Goal: Transaction & Acquisition: Purchase product/service

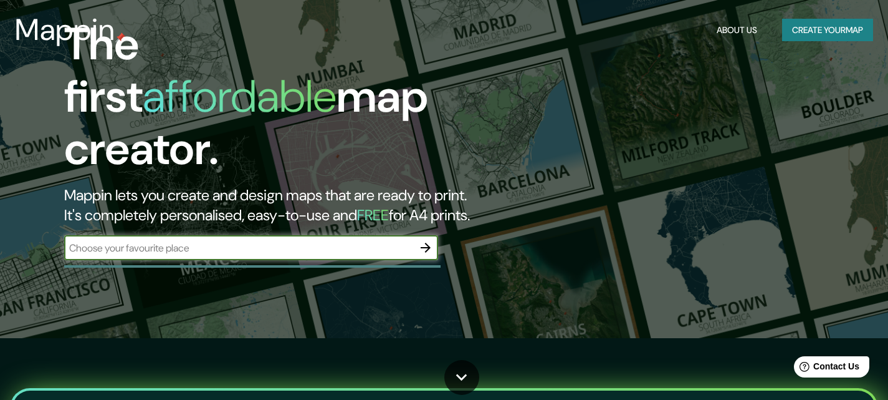
scroll to position [62, 0]
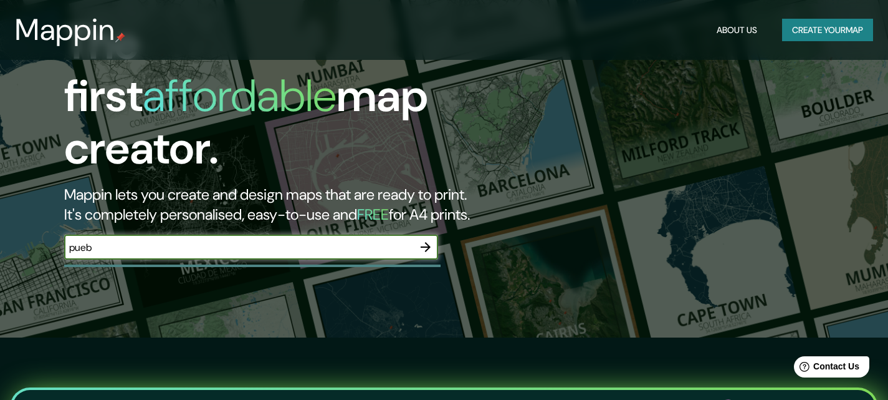
type input "PUEBLA"
click at [431, 239] on icon "button" at bounding box center [425, 246] width 15 height 15
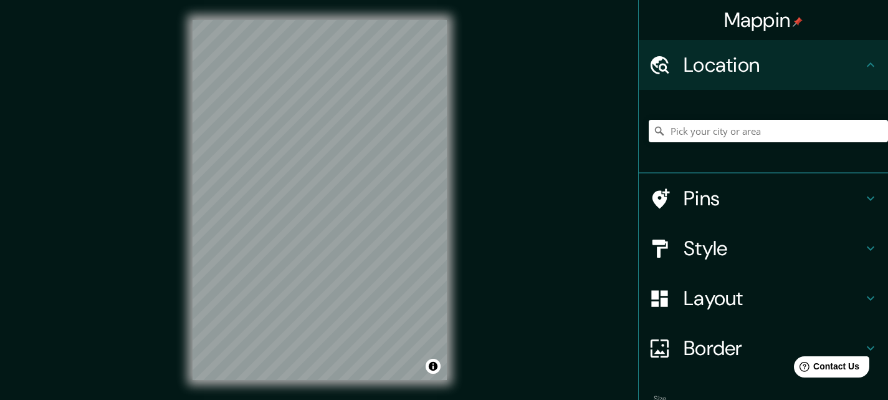
click at [459, 288] on div "© Mapbox © OpenStreetMap Improve this map" at bounding box center [320, 200] width 294 height 400
click at [469, 128] on div "Mappin Location Pins Style Layout Border Choose a border. Hint : you can make l…" at bounding box center [444, 210] width 888 height 420
click at [857, 256] on div "Style" at bounding box center [763, 248] width 249 height 50
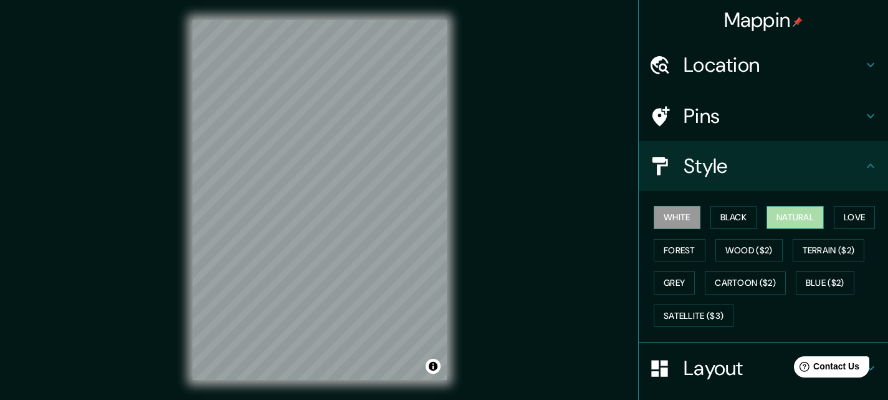
click at [790, 210] on button "Natural" at bounding box center [795, 217] width 57 height 23
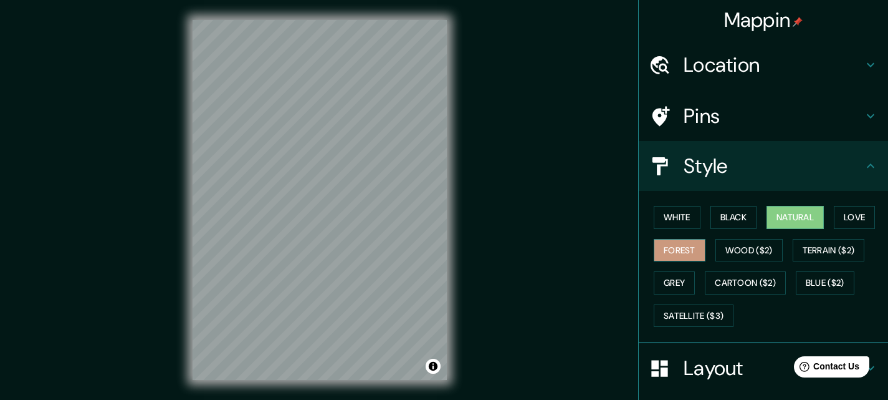
click at [683, 249] on button "Forest" at bounding box center [680, 250] width 52 height 23
click at [671, 209] on button "White" at bounding box center [677, 217] width 47 height 23
click at [799, 217] on button "Natural" at bounding box center [795, 217] width 57 height 23
drag, startPoint x: 300, startPoint y: 197, endPoint x: 279, endPoint y: 186, distance: 24.0
click at [279, 186] on div at bounding box center [277, 181] width 10 height 10
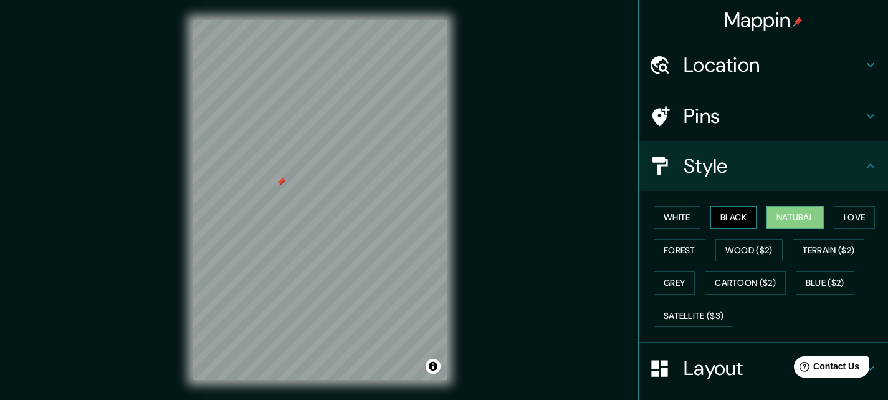
click at [715, 215] on button "Black" at bounding box center [734, 217] width 47 height 23
click at [835, 213] on button "Love" at bounding box center [854, 217] width 41 height 23
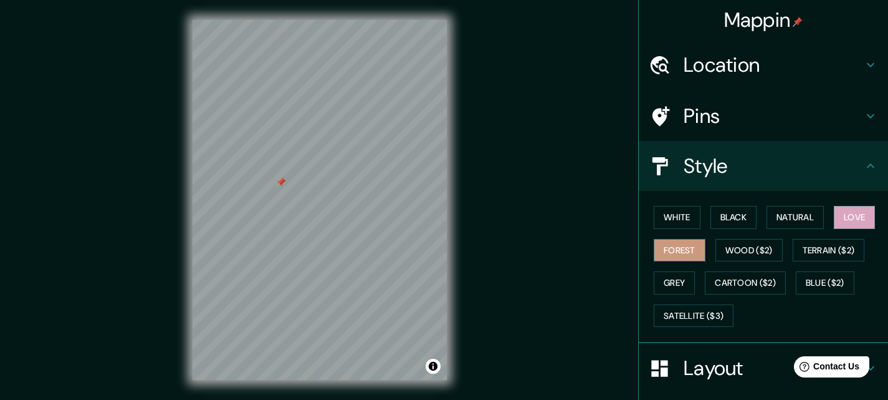
click at [683, 249] on button "Forest" at bounding box center [680, 250] width 52 height 23
click at [670, 281] on button "Grey" at bounding box center [674, 282] width 41 height 23
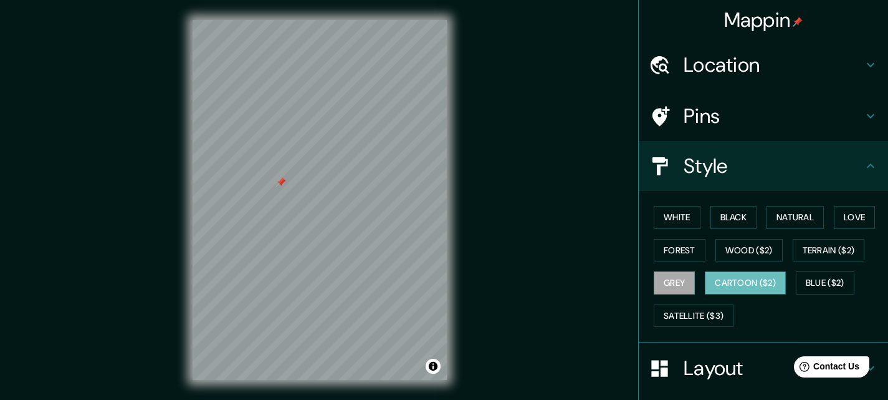
click at [744, 279] on button "Cartoon ($2)" at bounding box center [745, 282] width 81 height 23
click at [698, 309] on button "Satellite ($3)" at bounding box center [694, 315] width 80 height 23
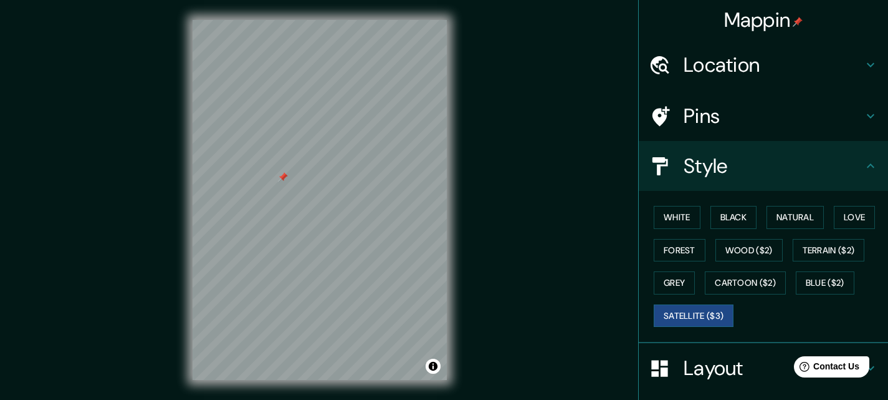
click at [282, 178] on div at bounding box center [283, 177] width 10 height 10
click at [283, 175] on div at bounding box center [282, 177] width 10 height 10
click at [734, 285] on button "Cartoon ($2)" at bounding box center [745, 282] width 81 height 23
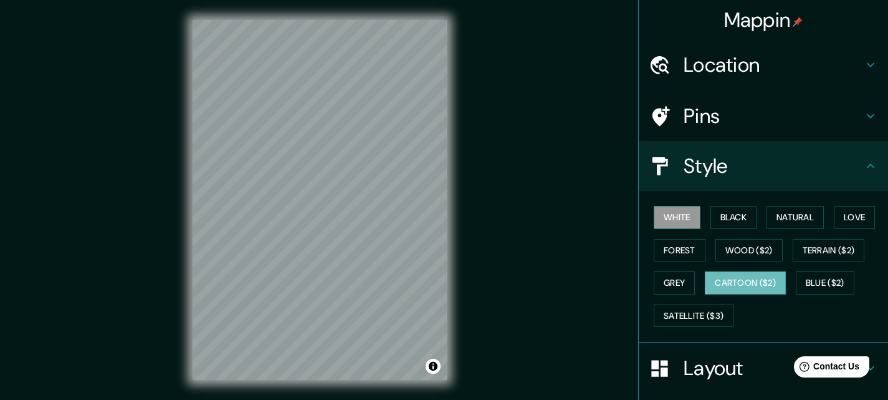
click at [674, 212] on button "White" at bounding box center [677, 217] width 47 height 23
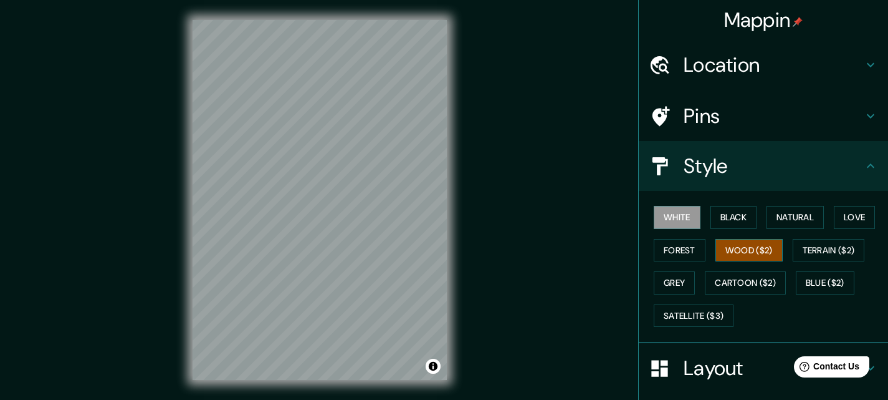
click at [741, 246] on button "Wood ($2)" at bounding box center [749, 250] width 67 height 23
click at [824, 251] on button "Terrain ($2)" at bounding box center [829, 250] width 72 height 23
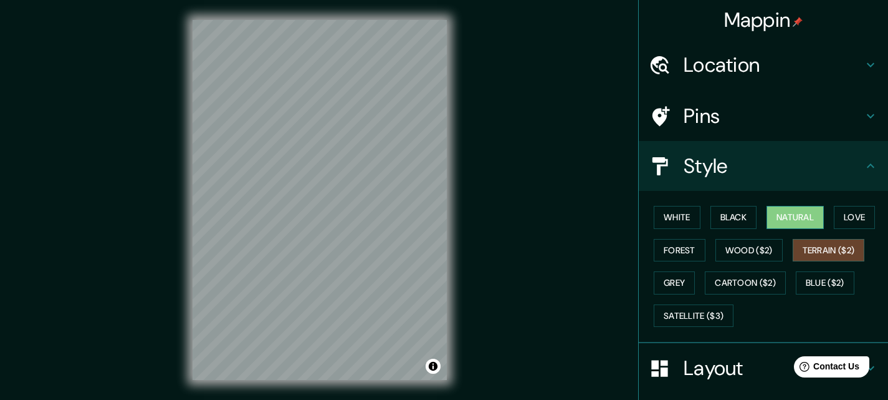
click at [797, 216] on button "Natural" at bounding box center [795, 217] width 57 height 23
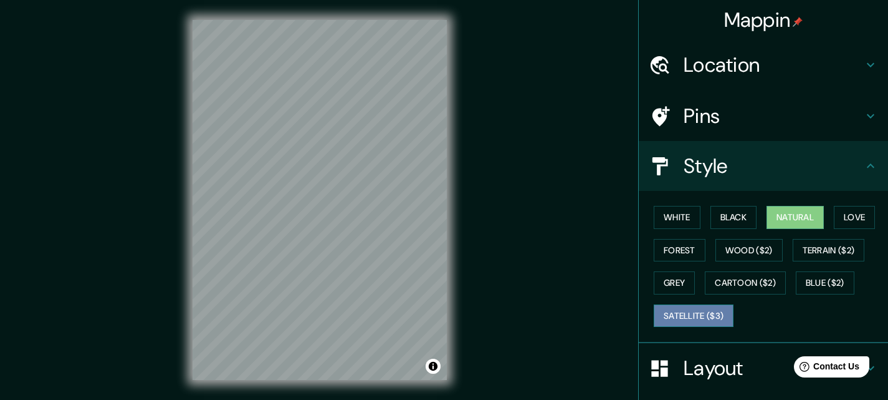
click at [688, 314] on button "Satellite ($3)" at bounding box center [694, 315] width 80 height 23
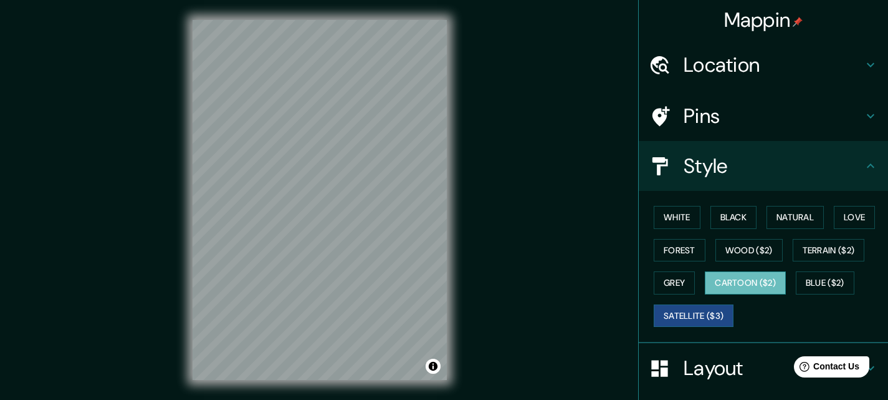
click at [731, 286] on button "Cartoon ($2)" at bounding box center [745, 282] width 81 height 23
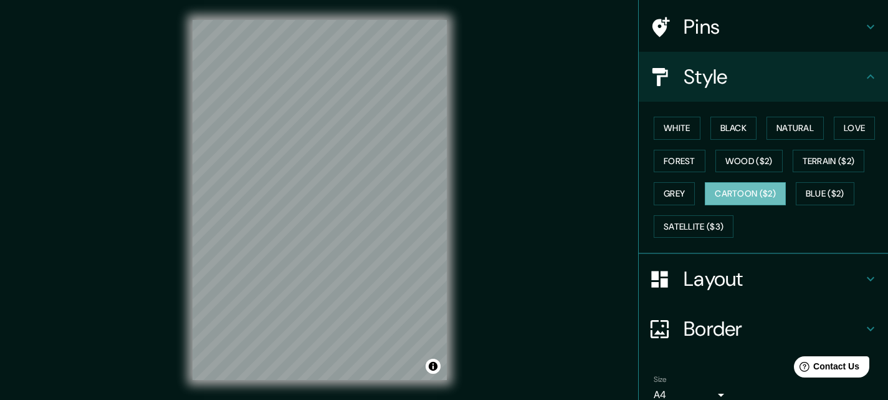
scroll to position [147, 0]
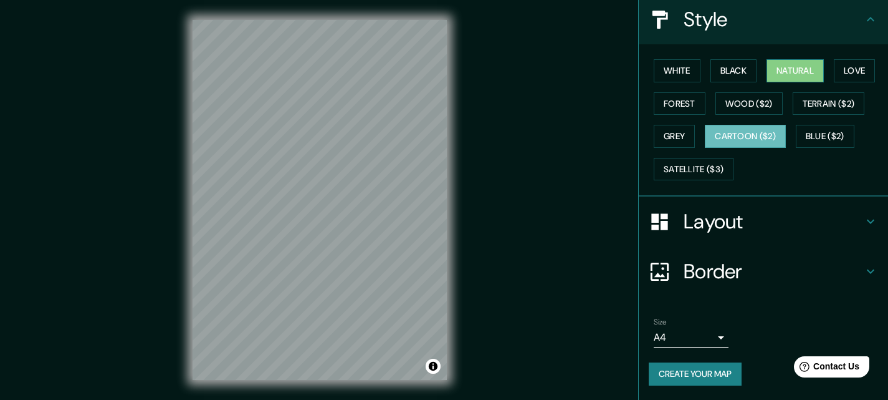
click at [785, 72] on button "Natural" at bounding box center [795, 70] width 57 height 23
click at [670, 67] on button "White" at bounding box center [677, 70] width 47 height 23
click at [778, 64] on button "Natural" at bounding box center [795, 70] width 57 height 23
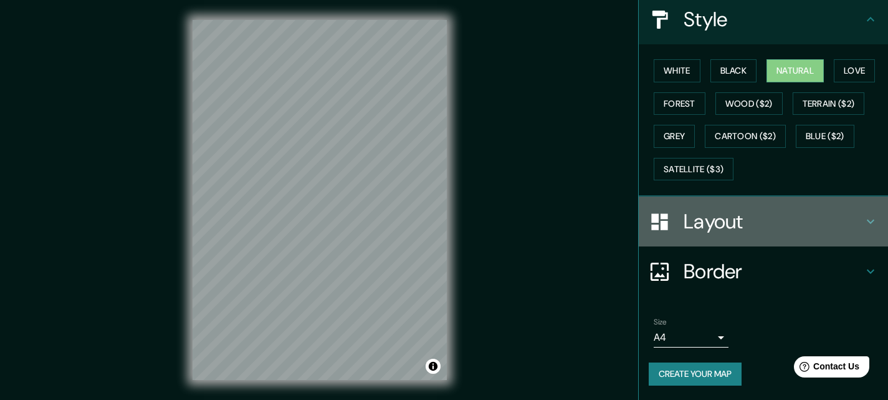
click at [840, 219] on h4 "Layout" at bounding box center [774, 221] width 180 height 25
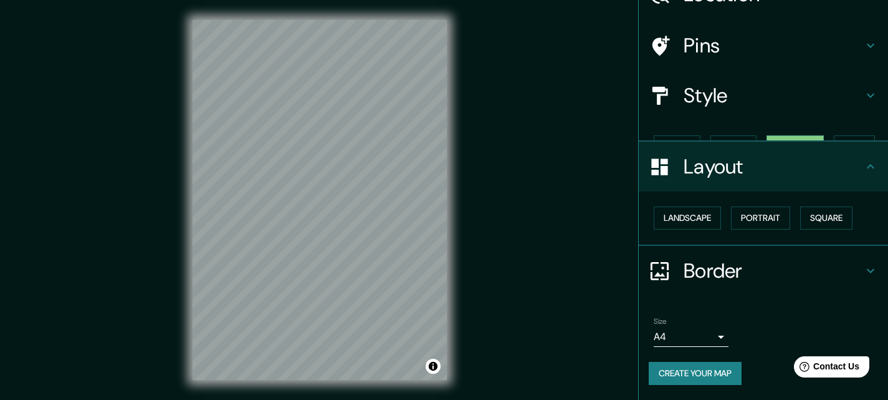
scroll to position [49, 0]
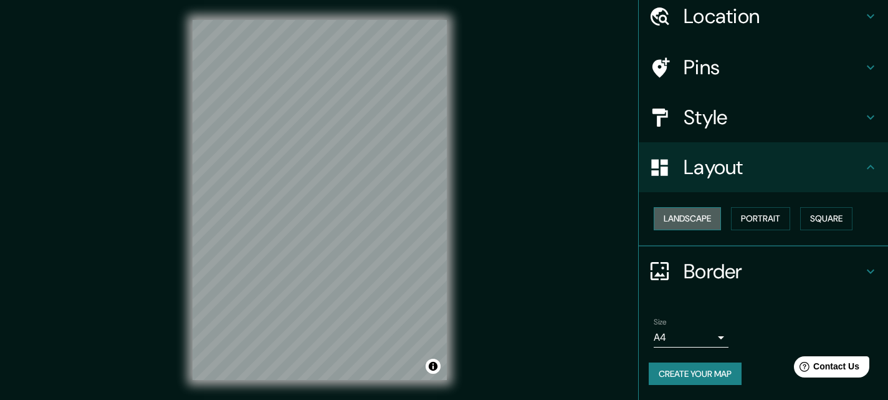
click at [706, 217] on button "Landscape" at bounding box center [687, 218] width 67 height 23
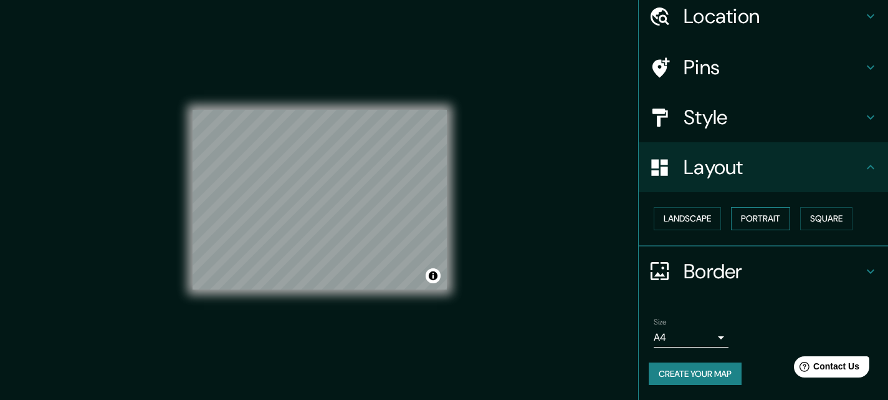
click at [739, 218] on button "Portrait" at bounding box center [760, 218] width 59 height 23
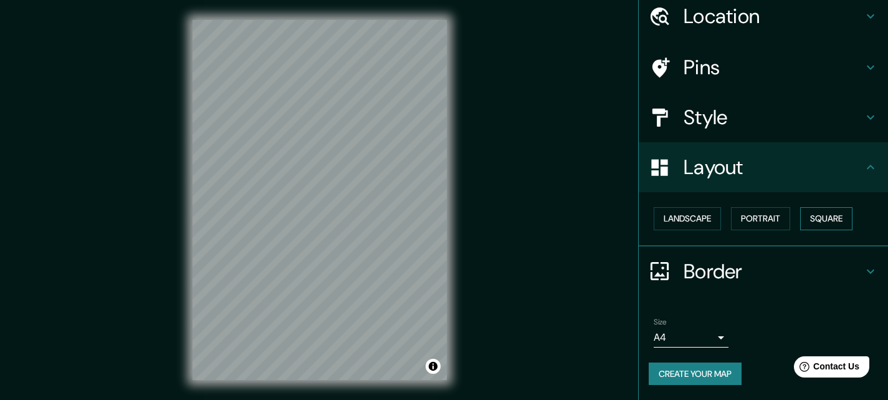
click at [811, 216] on button "Square" at bounding box center [826, 218] width 52 height 23
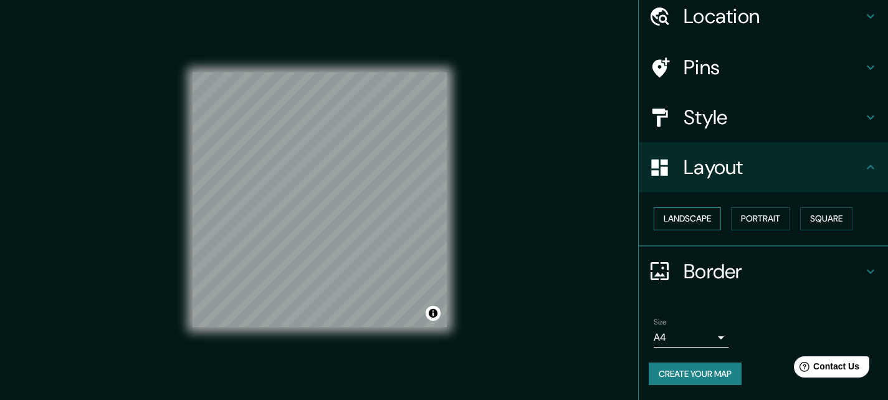
click at [707, 218] on button "Landscape" at bounding box center [687, 218] width 67 height 23
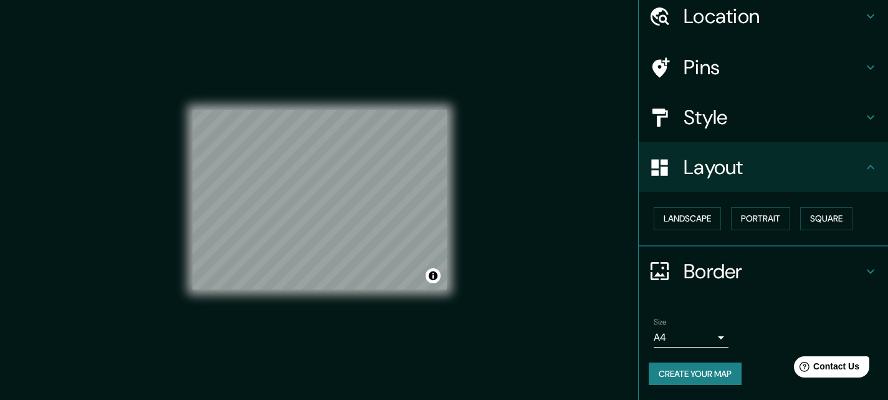
click at [852, 169] on h4 "Layout" at bounding box center [774, 167] width 180 height 25
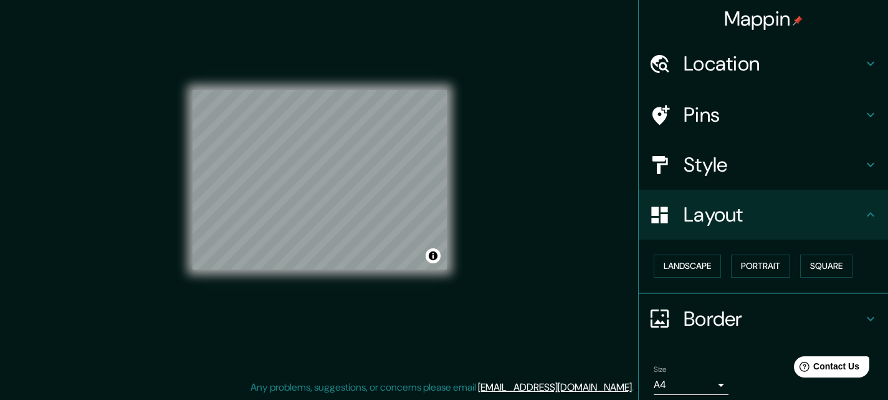
scroll to position [0, 0]
click at [812, 165] on h4 "Style" at bounding box center [774, 165] width 180 height 25
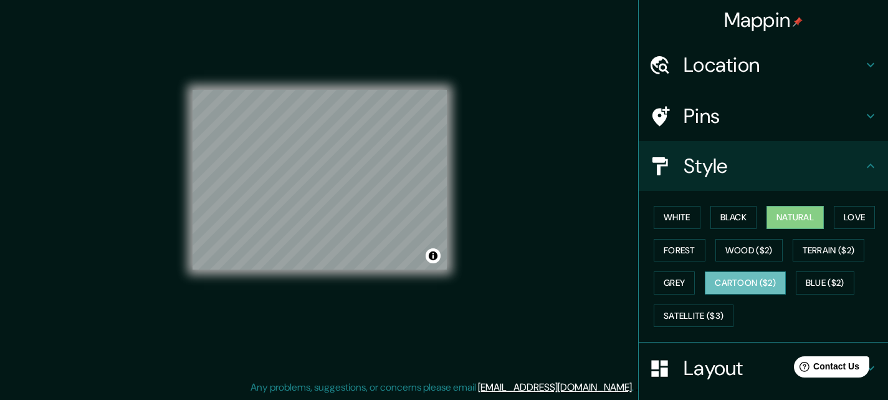
click at [727, 283] on button "Cartoon ($2)" at bounding box center [745, 282] width 81 height 23
click at [738, 358] on h4 "Layout" at bounding box center [774, 367] width 180 height 25
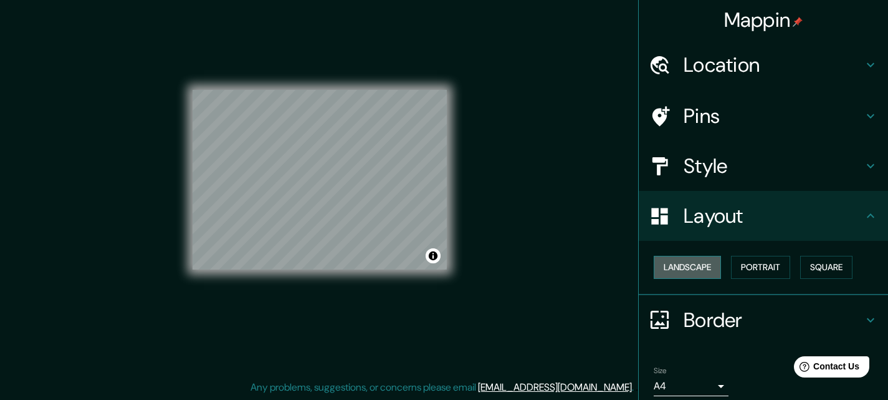
click at [676, 269] on button "Landscape" at bounding box center [687, 267] width 67 height 23
click at [742, 262] on button "Portrait" at bounding box center [760, 267] width 59 height 23
